Goal: Information Seeking & Learning: Learn about a topic

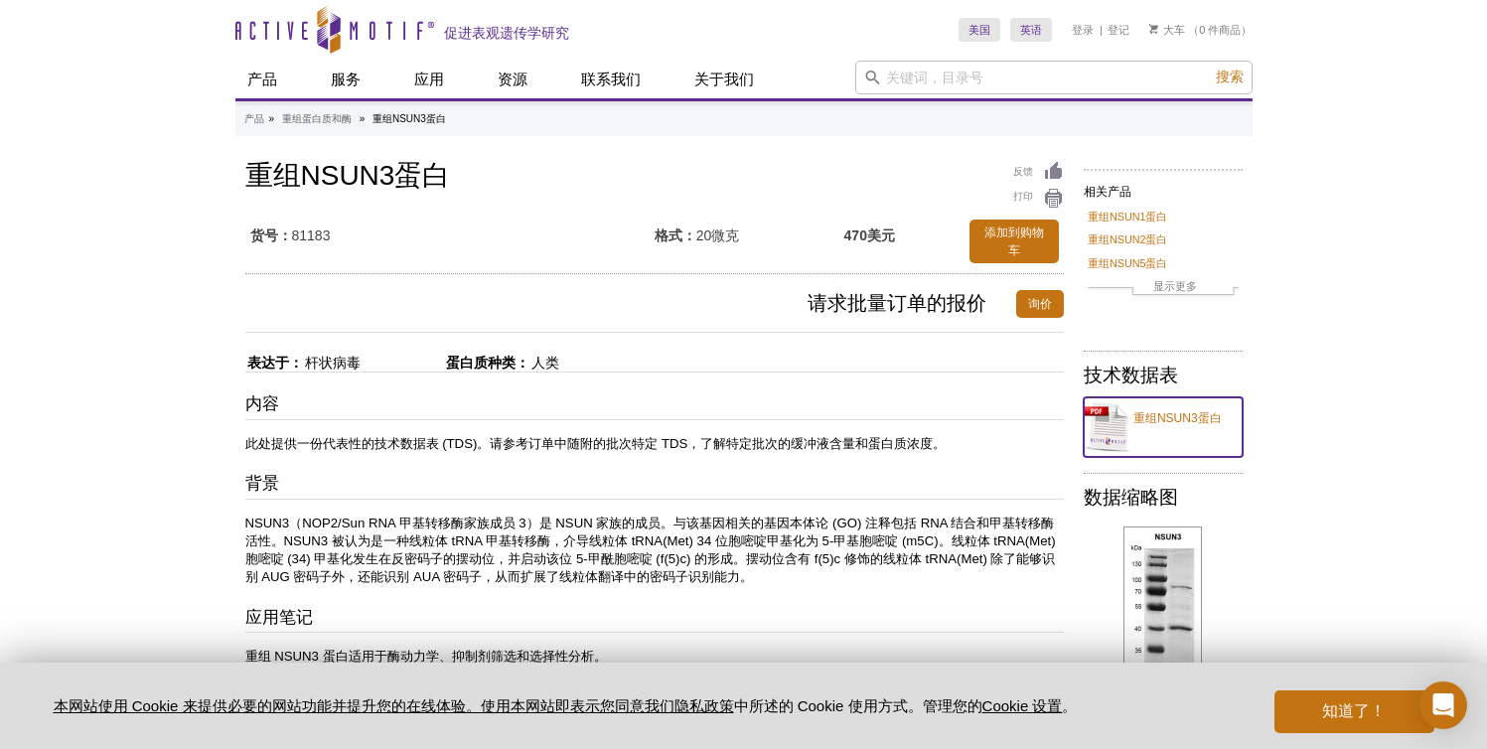
click at [1179, 416] on font "重组NSUN3蛋白" at bounding box center [1177, 418] width 88 height 14
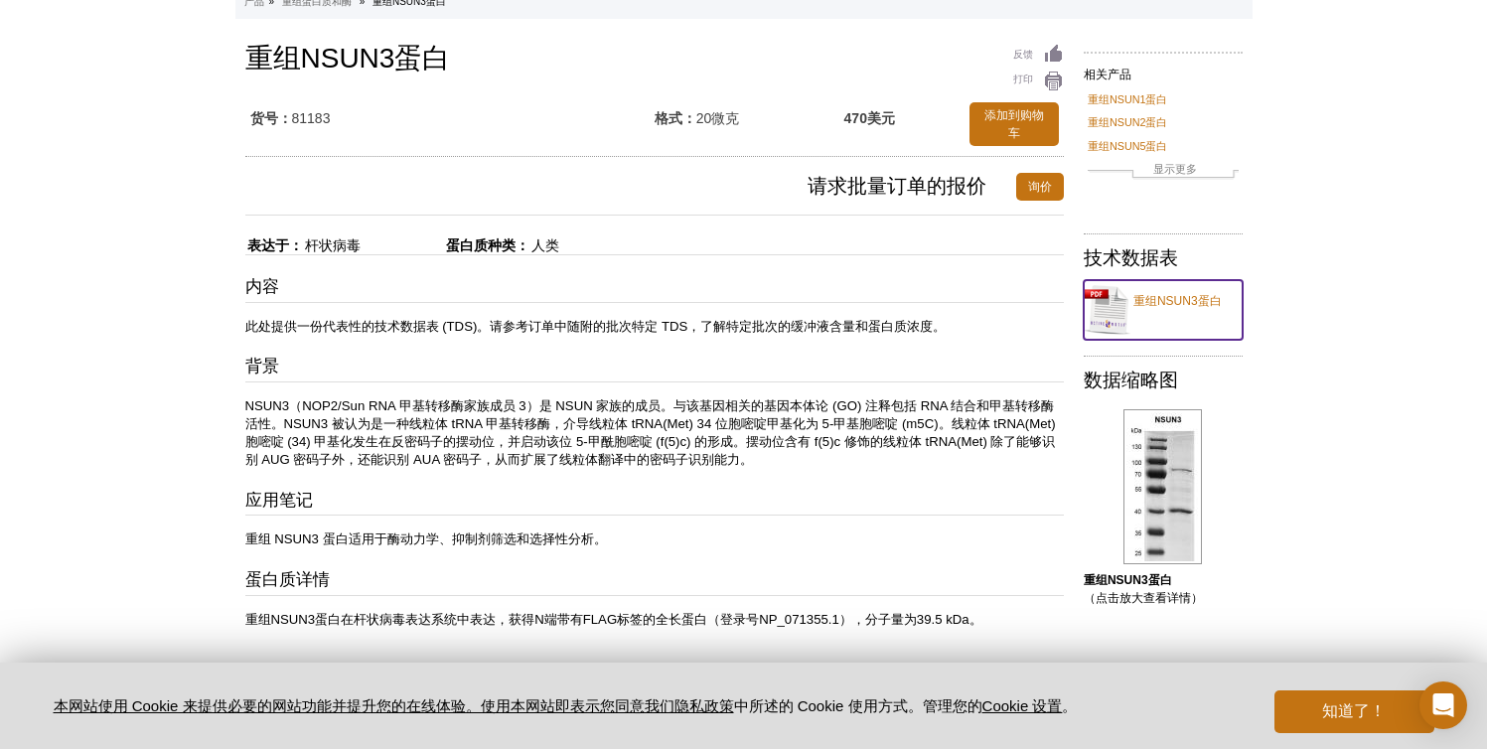
scroll to position [43, 0]
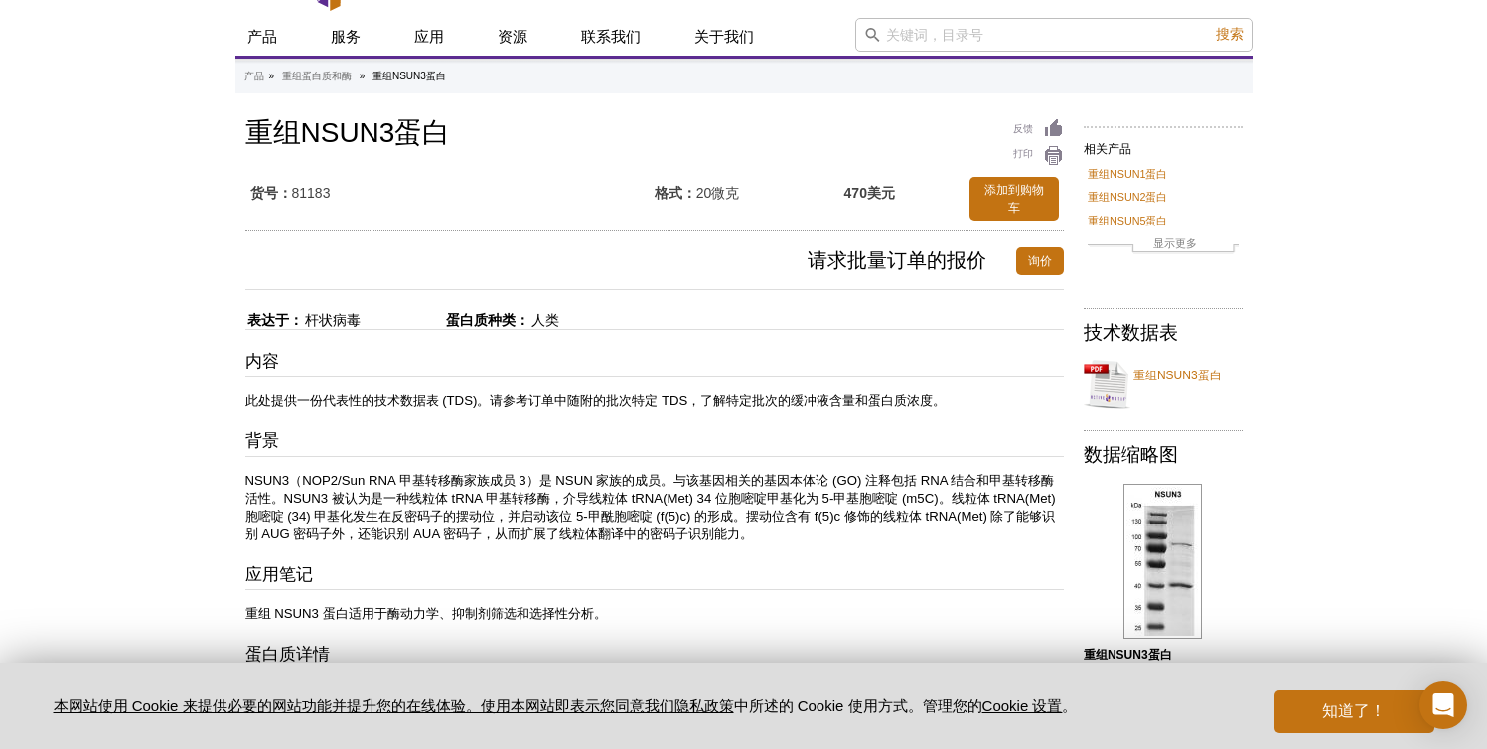
click at [714, 425] on div "内容 此处提供一份代表性的技术数据表 (TDS)。请参考订单中随附的批次特定 TDS，了解特定批次的缓冲液含量和蛋白质浓度。 背景 NSUN3（NOP2/Su…" at bounding box center [654, 526] width 818 height 353
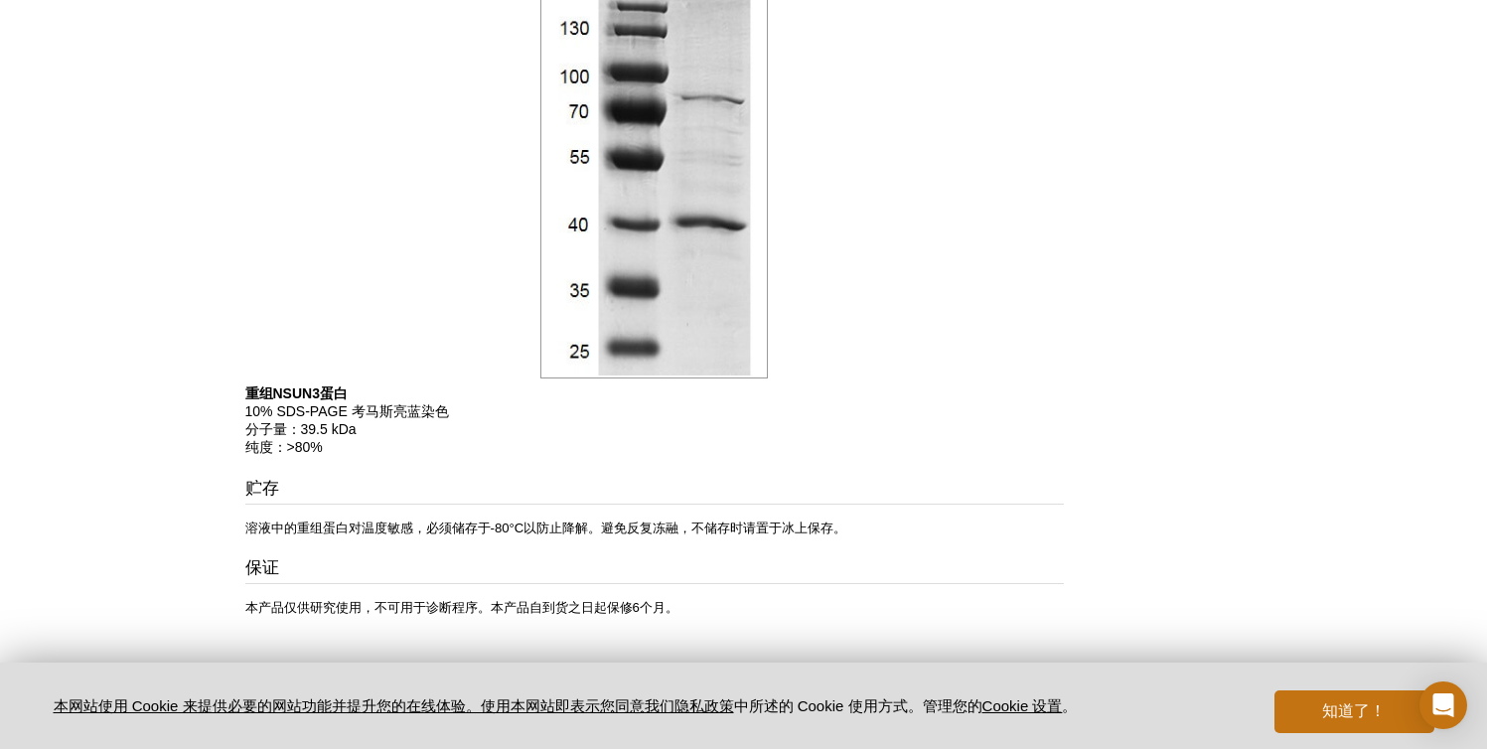
scroll to position [988, 0]
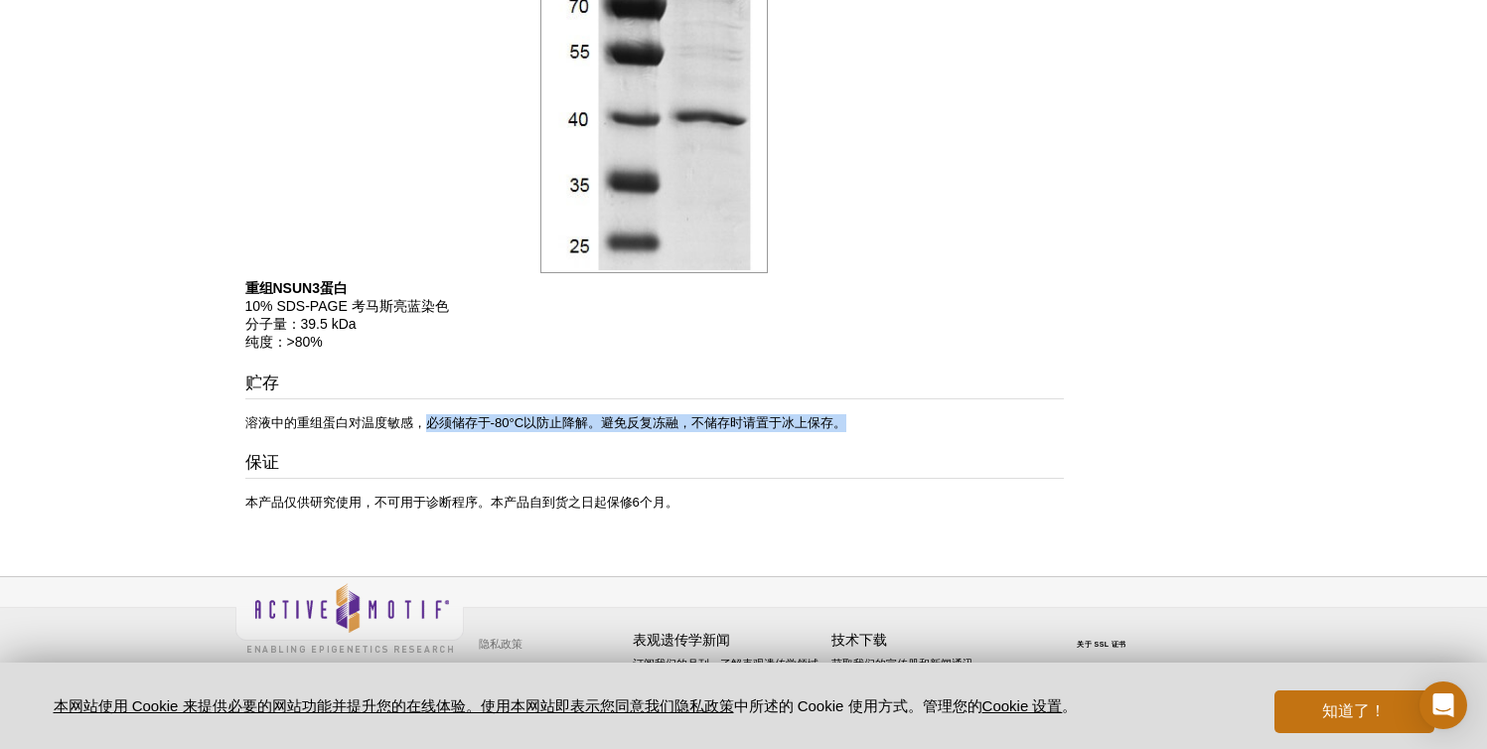
drag, startPoint x: 426, startPoint y: 422, endPoint x: 873, endPoint y: 441, distance: 447.4
click at [873, 441] on div "贮存 溶液中的重组蛋白对温度敏感，必须储存于-80°C以防止降解。避免反复冻融，不储存时请置于冰上保存。 保证 本产品仅供研究使用，不可用于诊断程序。本产品自…" at bounding box center [654, 441] width 818 height 140
click at [809, 465] on h3 "保证" at bounding box center [654, 465] width 818 height 28
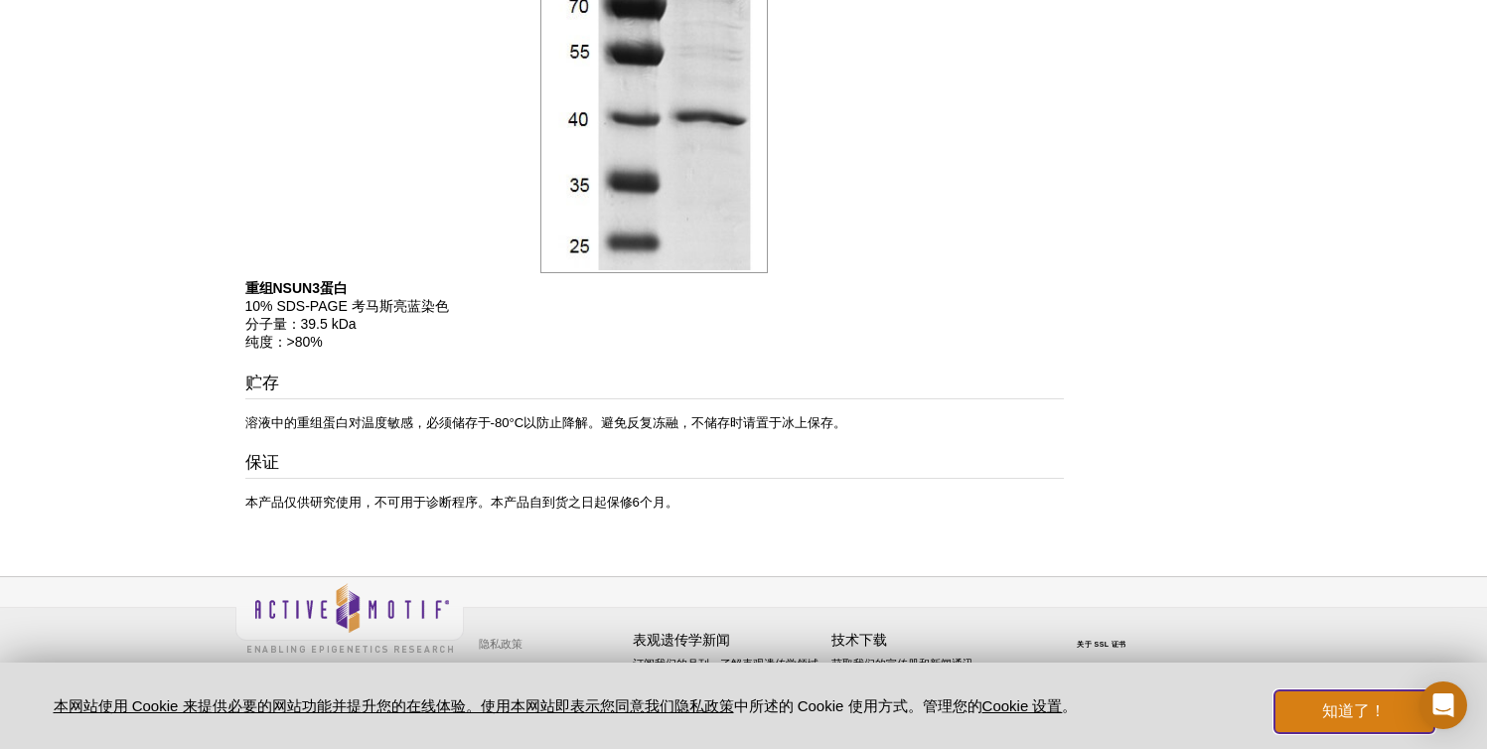
click at [1408, 706] on button "知道了！" at bounding box center [1353, 711] width 159 height 43
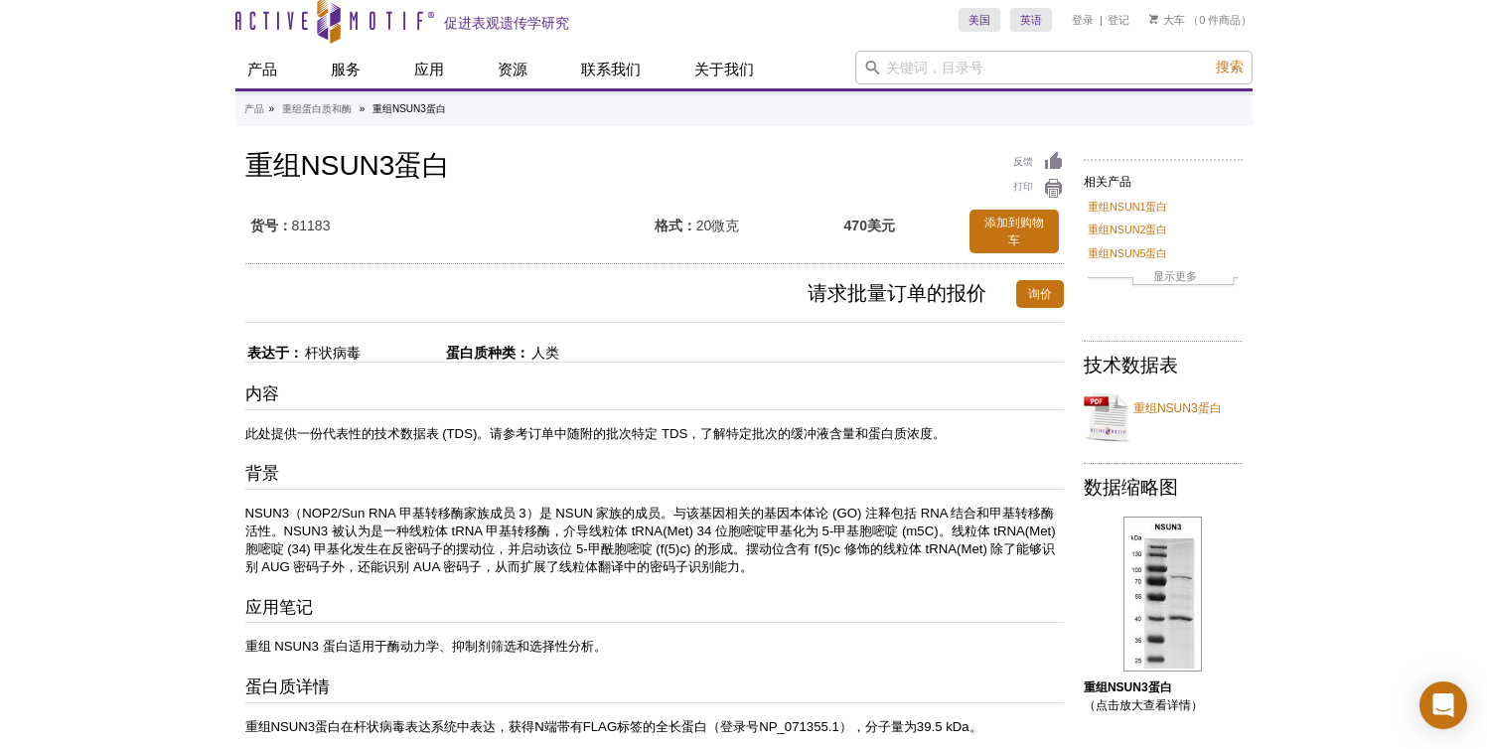
scroll to position [0, 0]
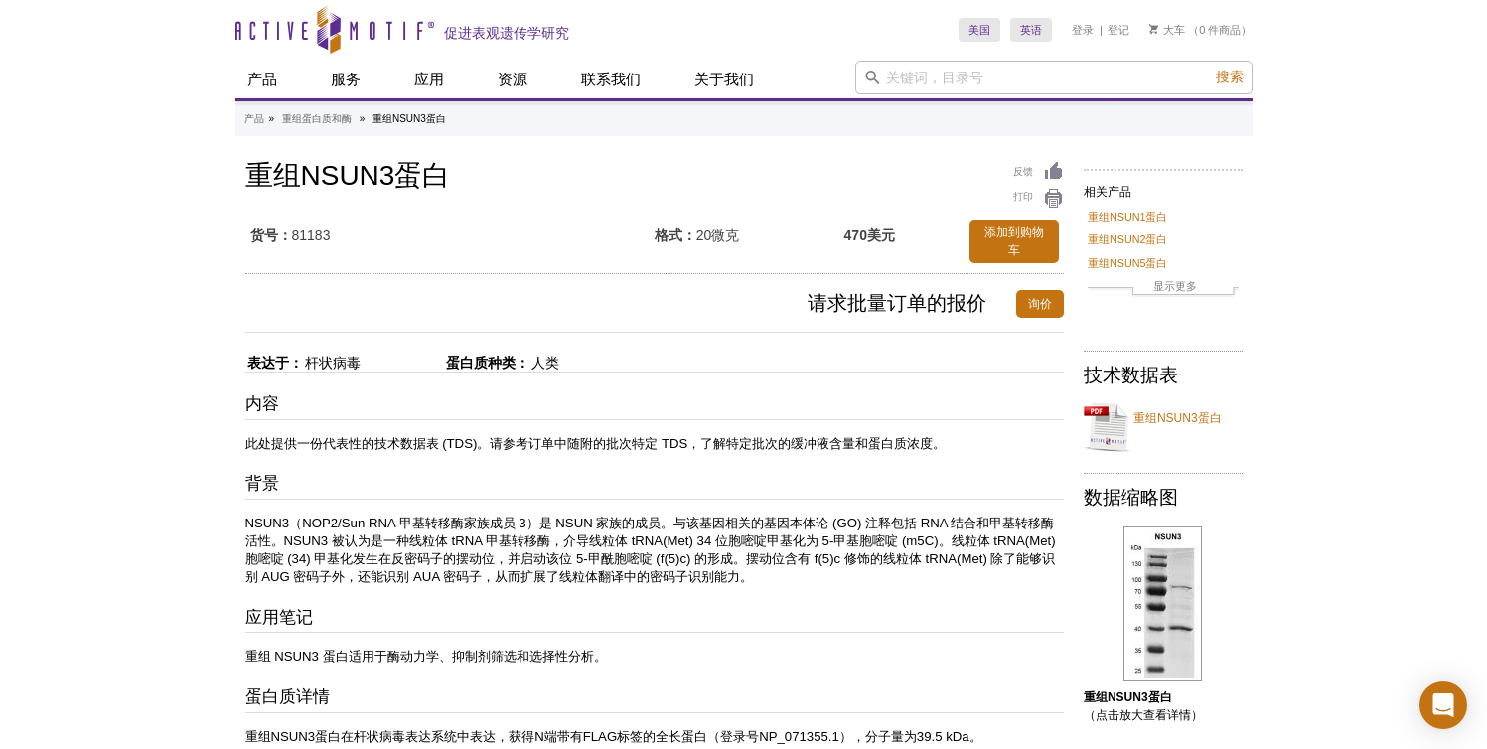
click at [1217, 368] on h2 "技术数据表" at bounding box center [1163, 376] width 159 height 18
drag, startPoint x: 444, startPoint y: 120, endPoint x: 372, endPoint y: 119, distance: 71.5
click at [372, 119] on font "重组NSUN3蛋白" at bounding box center [409, 118] width 74 height 11
copy font "重组NSUN3蛋白"
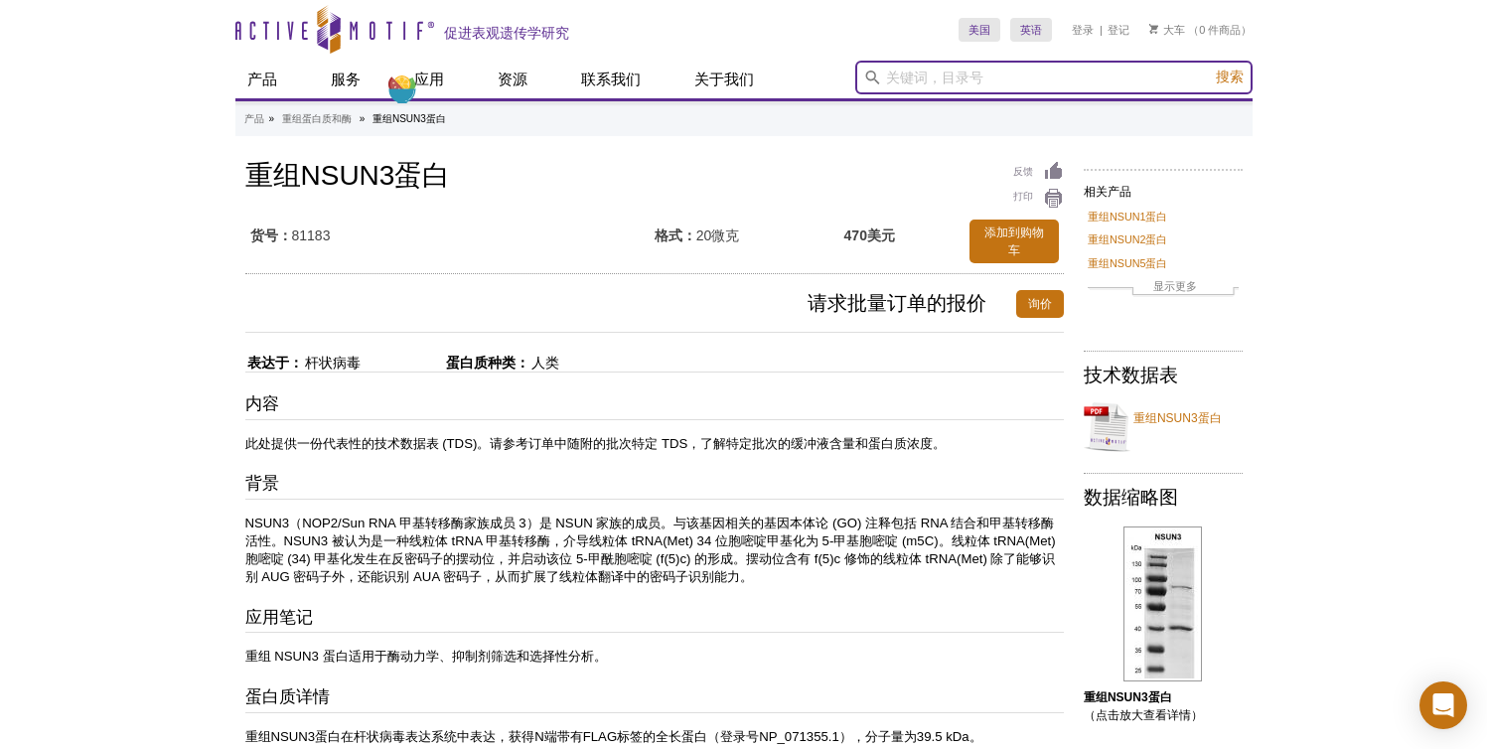
click at [970, 84] on input "search" at bounding box center [1053, 78] width 397 height 34
